Goal: Task Accomplishment & Management: Use online tool/utility

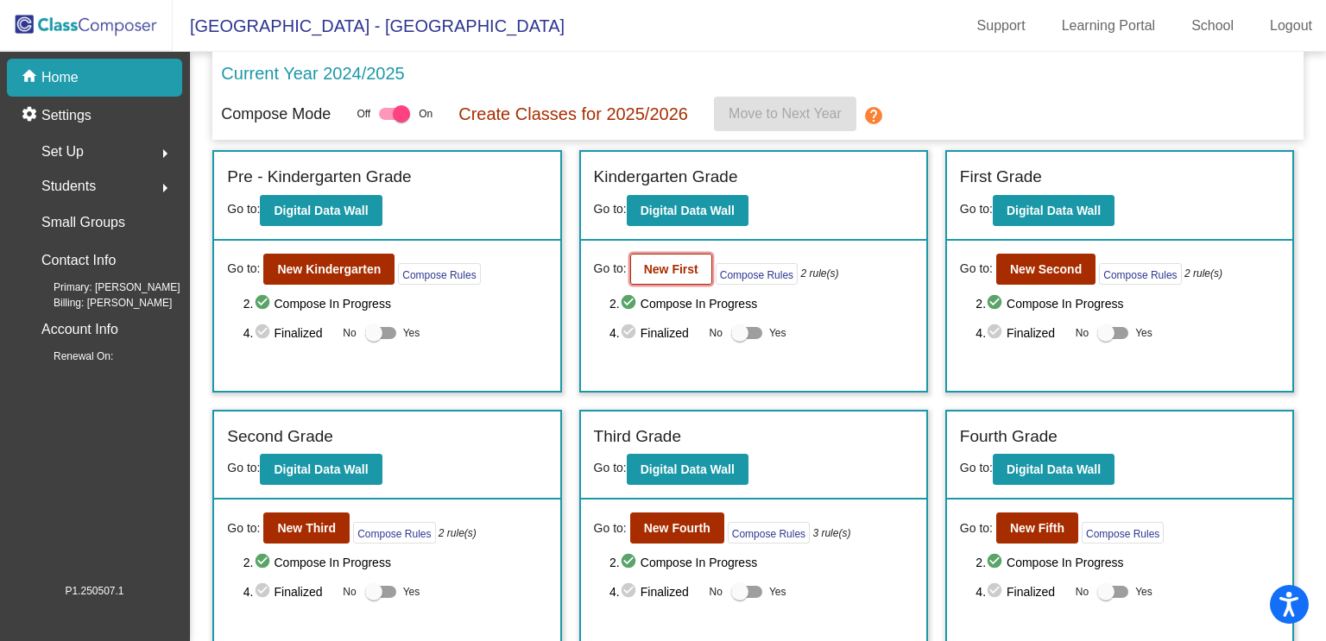
click at [671, 262] on b "New First" at bounding box center [671, 269] width 54 height 14
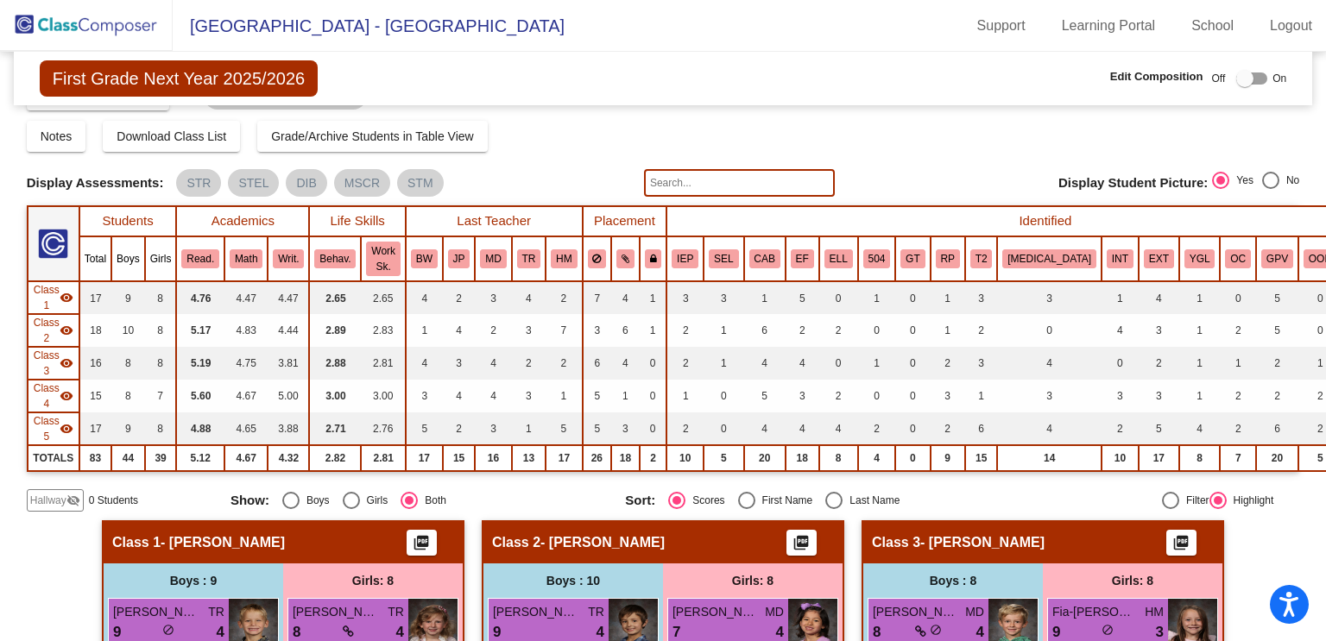
scroll to position [35, 0]
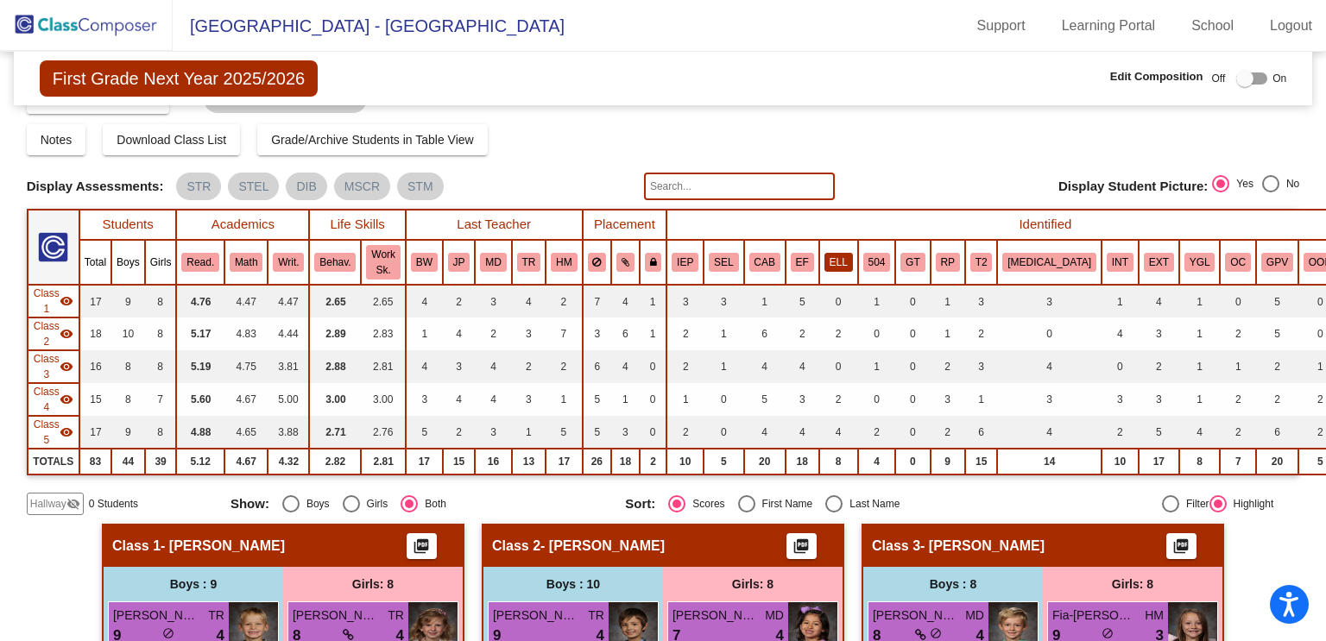
click at [824, 267] on button "ELL" at bounding box center [838, 262] width 28 height 19
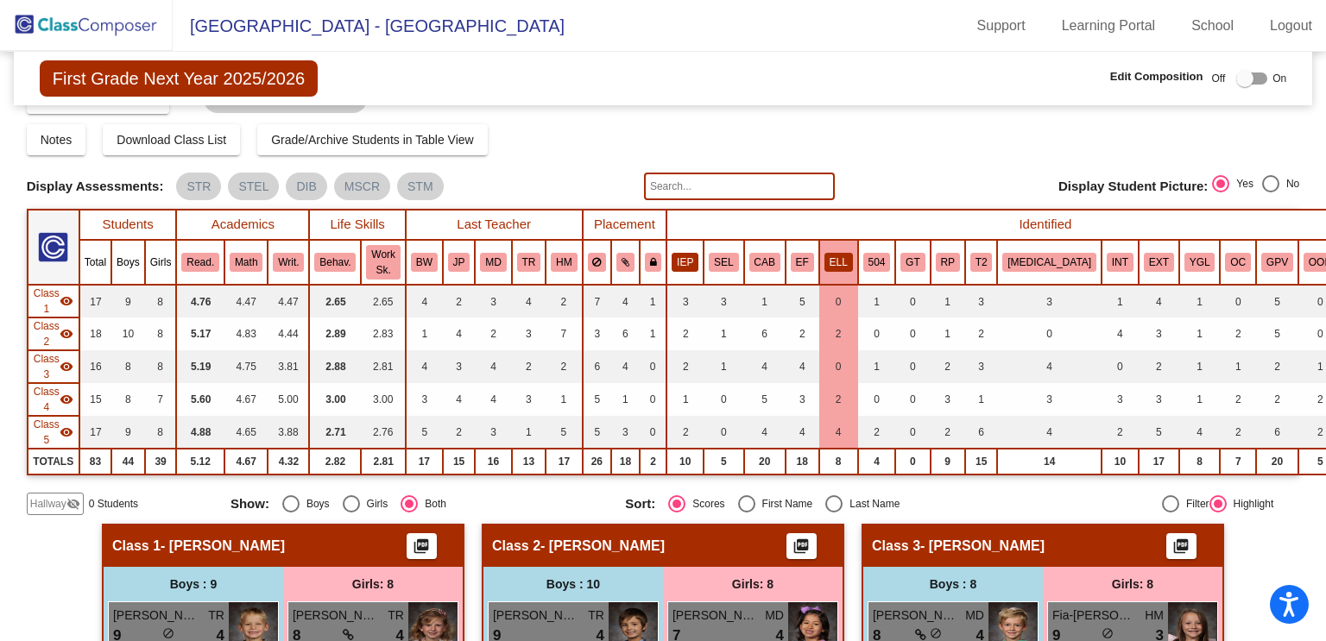
click at [672, 262] on button "IEP" at bounding box center [685, 262] width 27 height 19
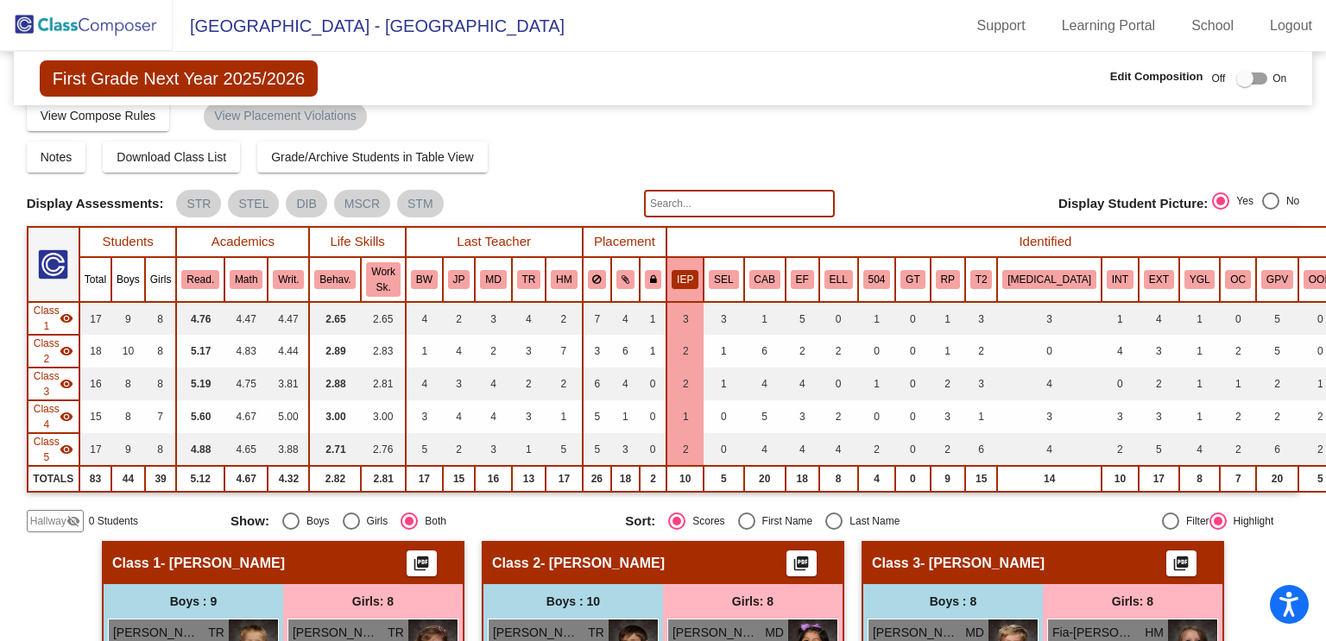
scroll to position [0, 0]
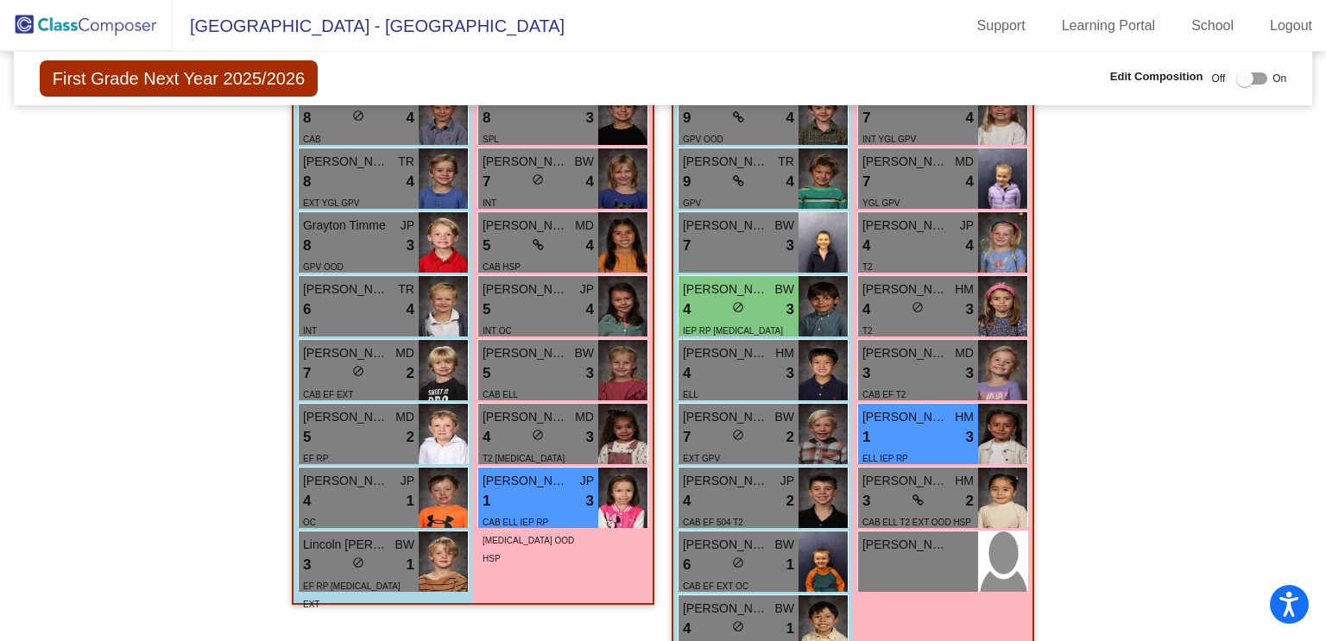
scroll to position [1336, 0]
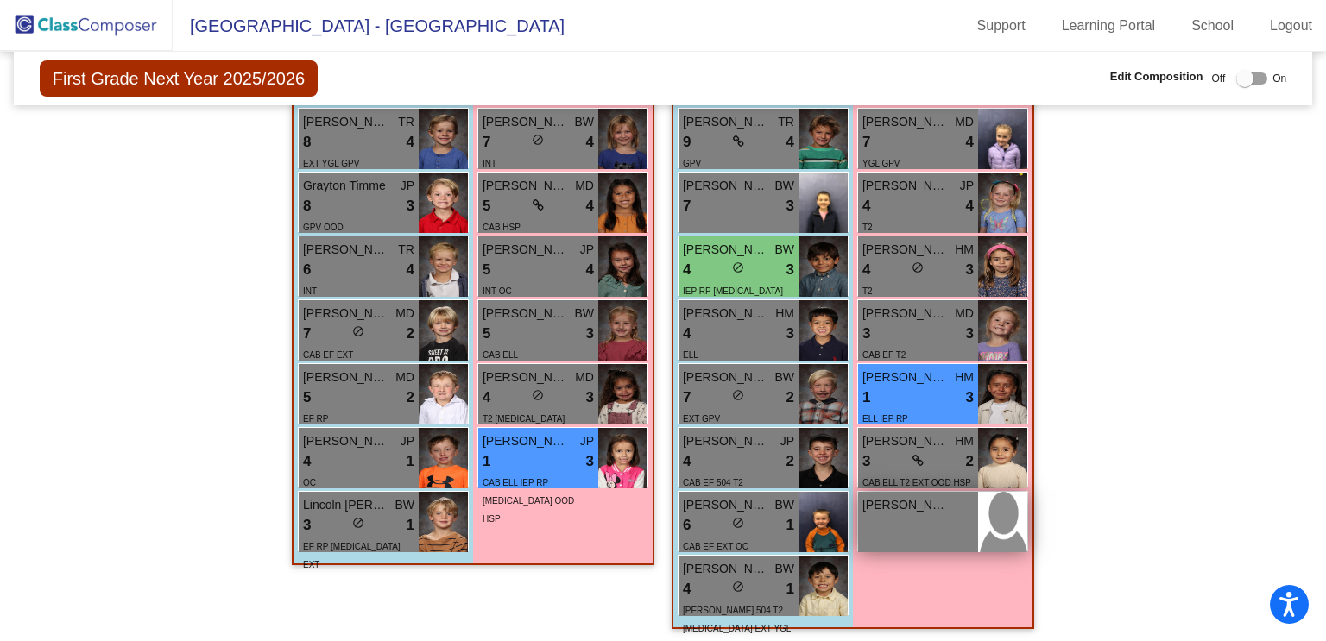
click at [945, 540] on div "[PERSON_NAME] lock do_not_disturb_alt" at bounding box center [918, 522] width 120 height 60
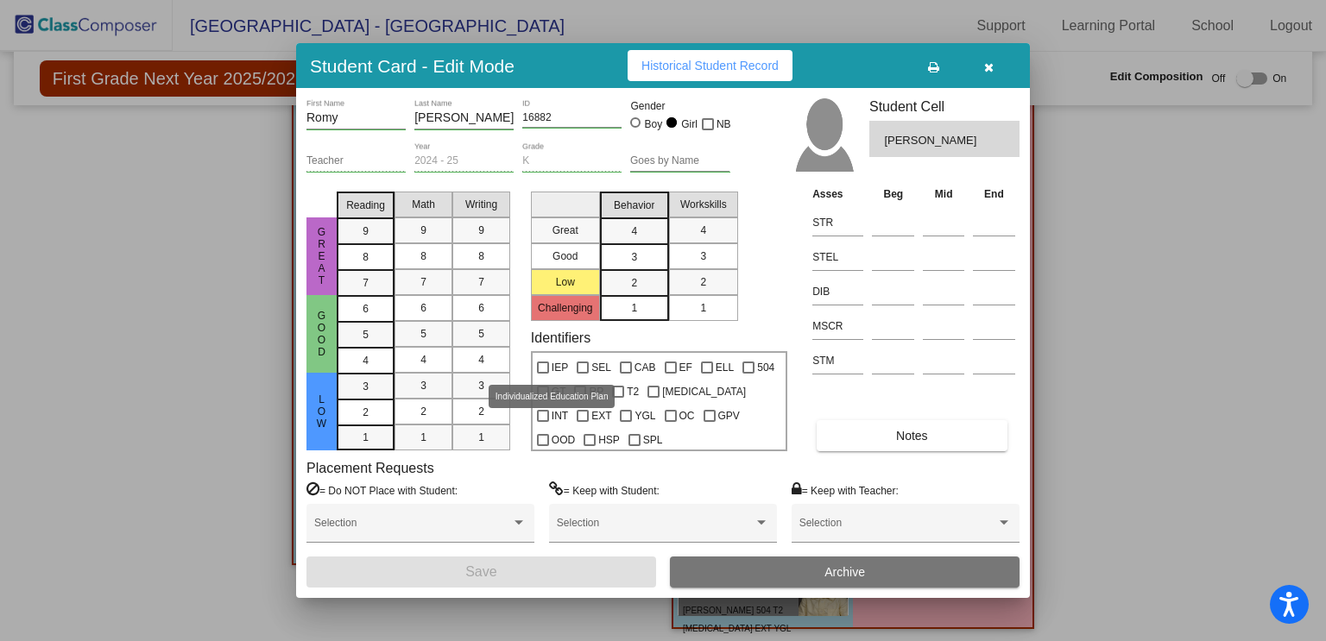
click at [543, 365] on div at bounding box center [543, 368] width 12 height 12
click at [543, 374] on input "IEP" at bounding box center [542, 374] width 1 height 1
checkbox input "true"
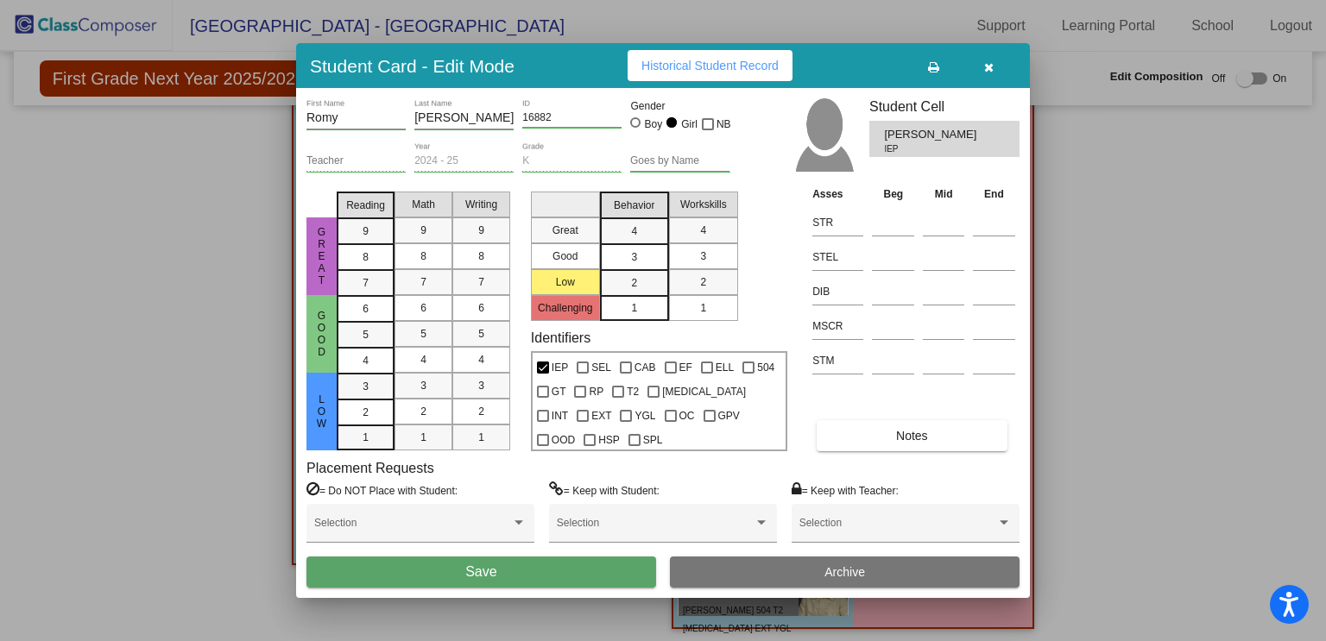
click at [496, 570] on span "Save" at bounding box center [480, 572] width 31 height 15
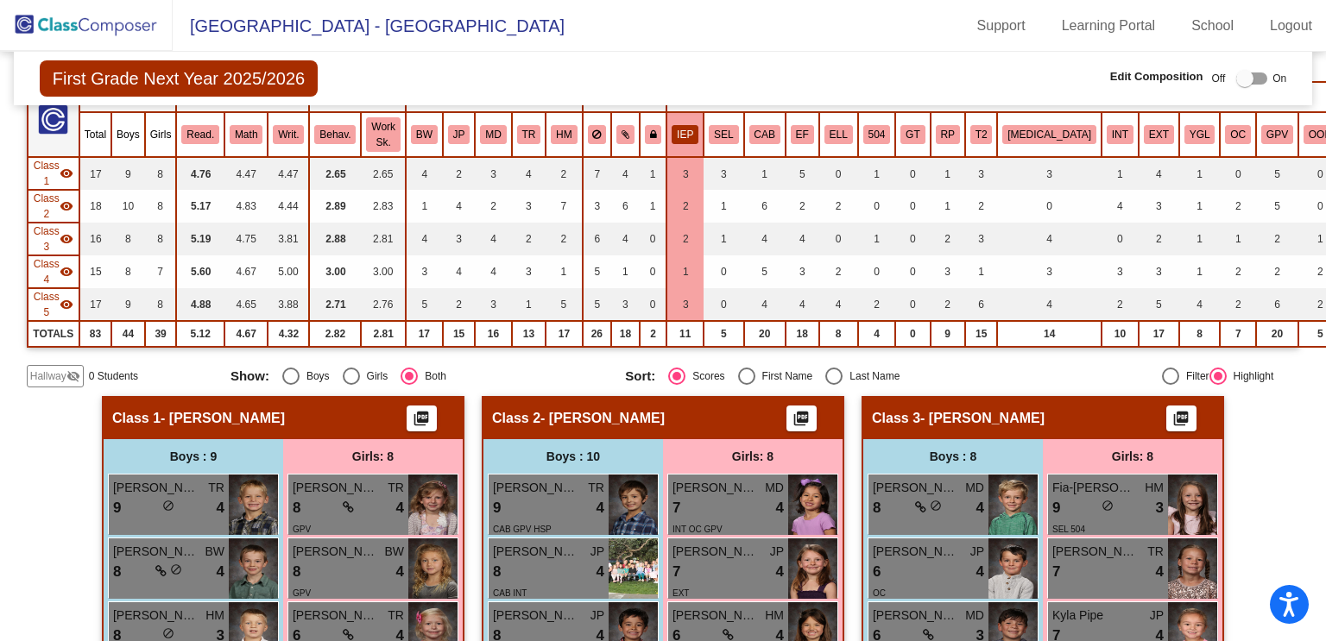
scroll to position [128, 0]
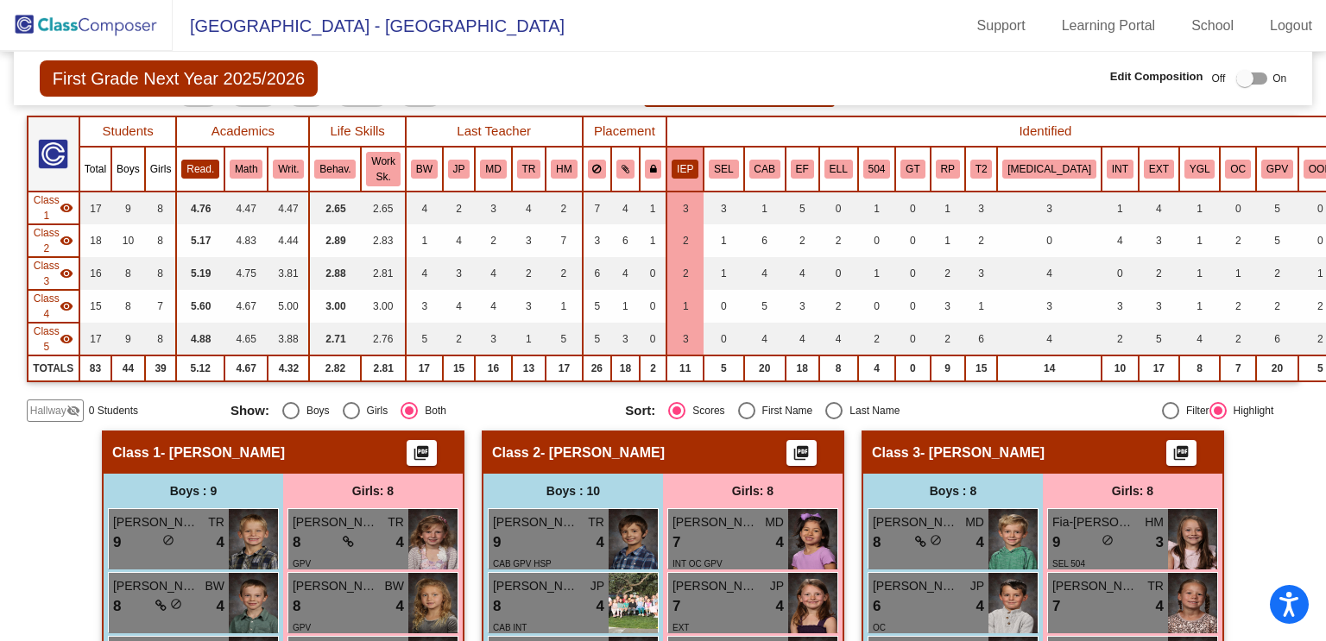
click at [200, 173] on button "Read." at bounding box center [200, 169] width 38 height 19
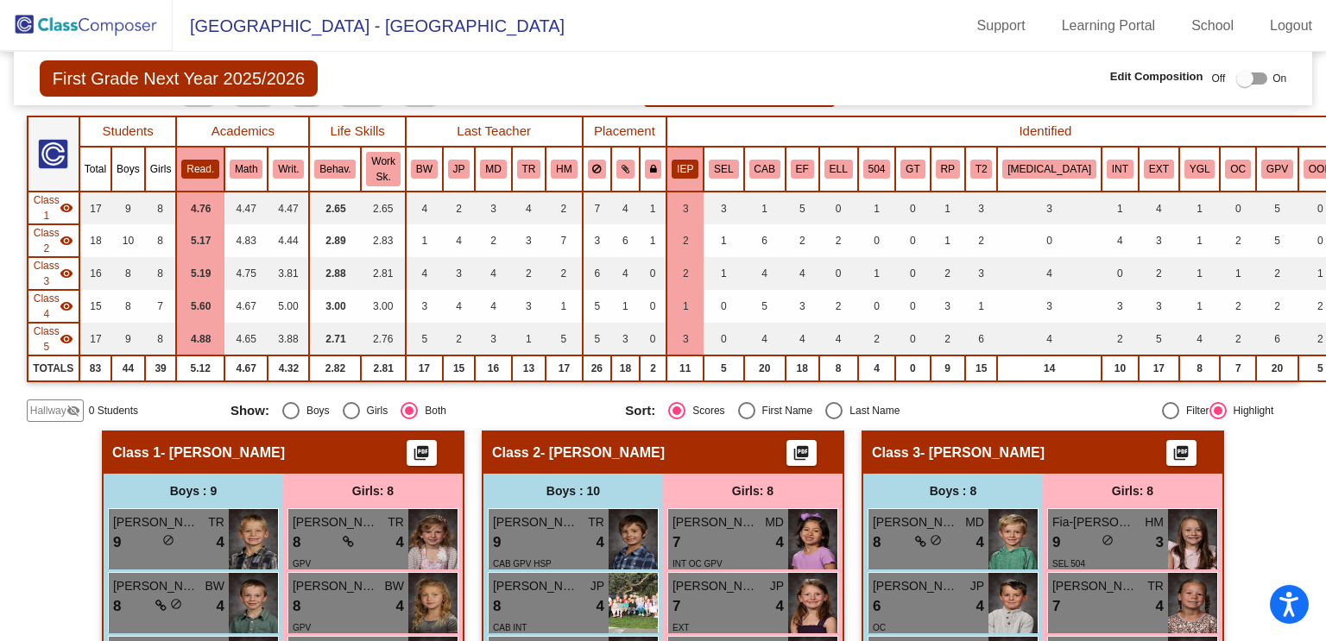
click at [675, 161] on button "IEP" at bounding box center [685, 169] width 27 height 19
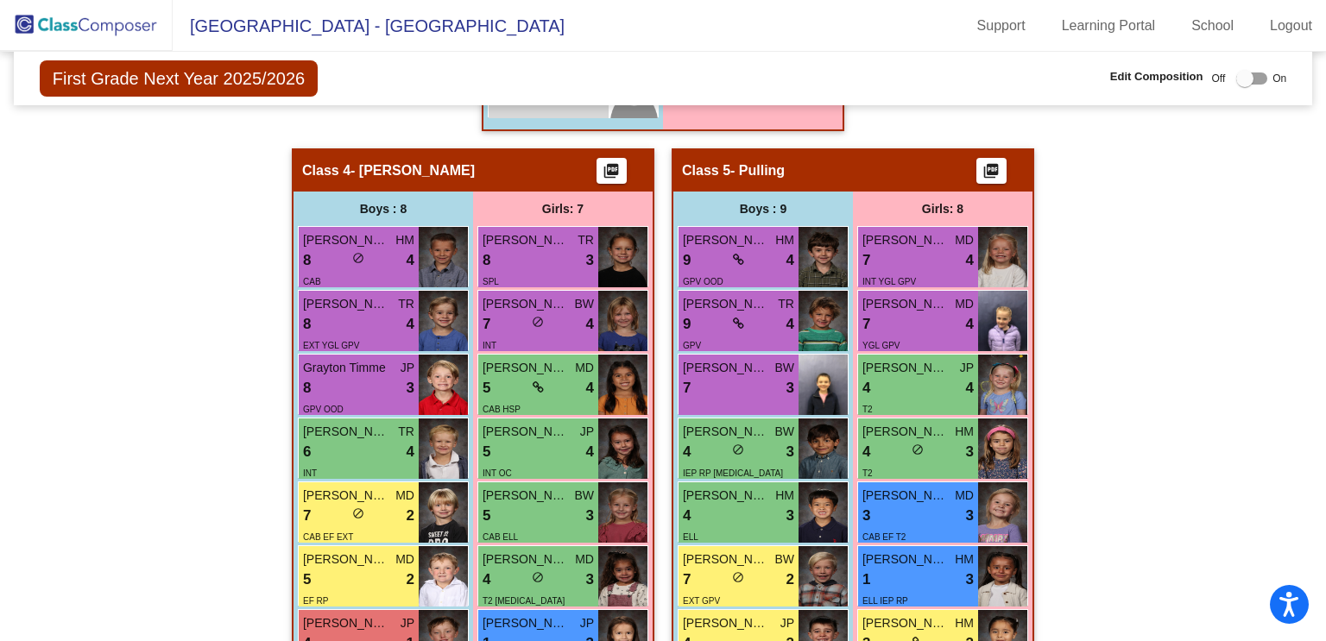
scroll to position [1164, 0]
